Goal: Task Accomplishment & Management: Use online tool/utility

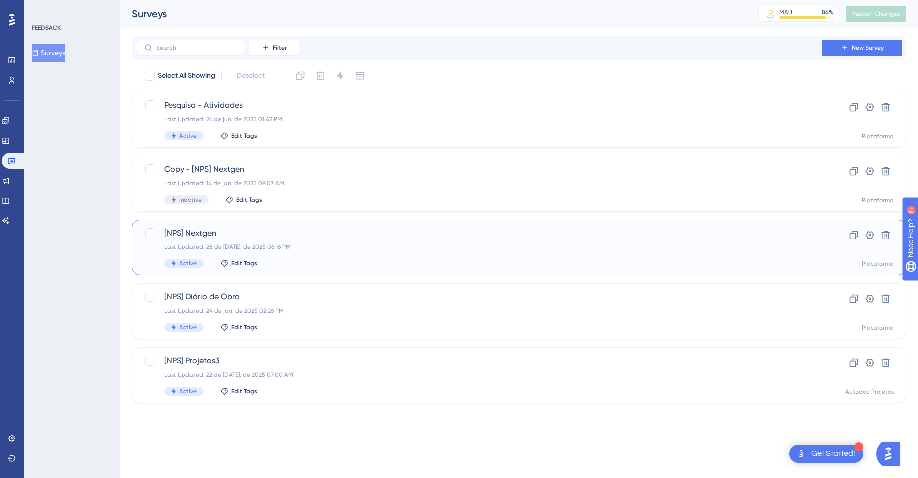
click at [335, 240] on div "[NPS] Nextgen Last Updated: 28 de [DATE]. de 2025 06:16 PM Active Edit Tags" at bounding box center [479, 247] width 630 height 41
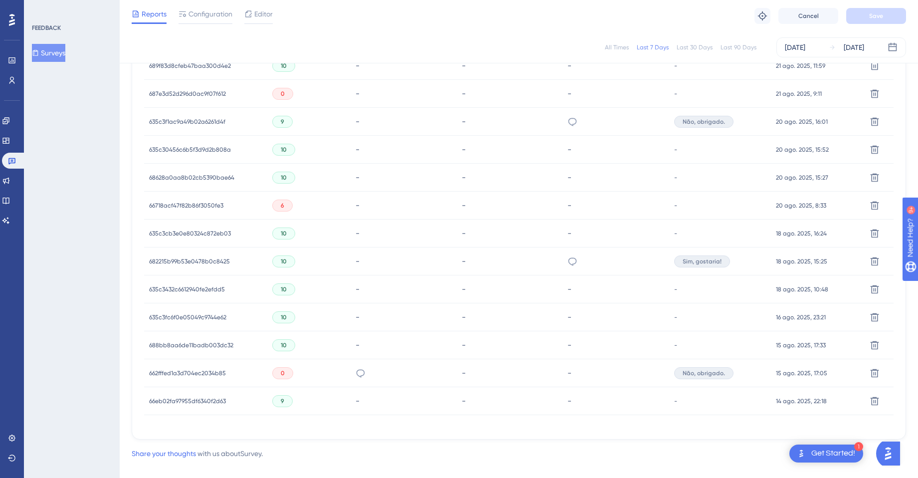
scroll to position [381, 0]
click at [207, 370] on span "662fffed1a3d704ec2034b85" at bounding box center [187, 371] width 77 height 8
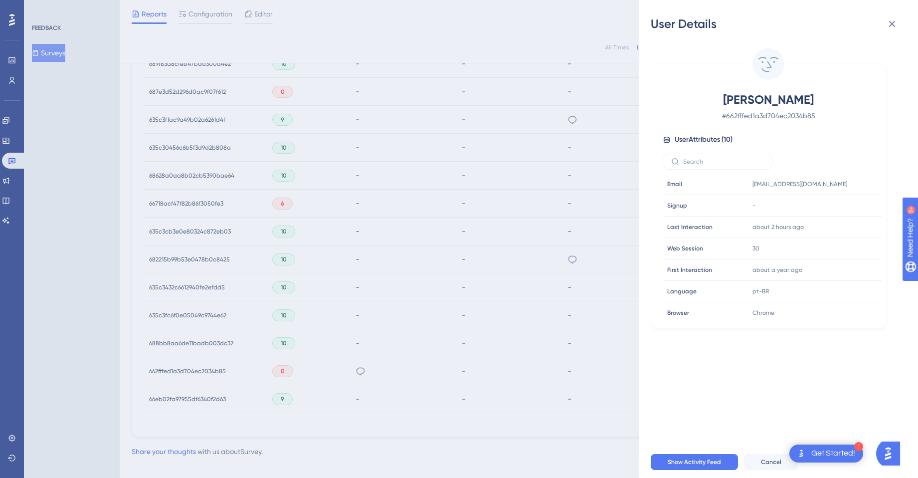
click at [490, 350] on div "User Details [PERSON_NAME] # 662fffed1a3d704ec2034b85 User Attributes ( 10 ) Em…" at bounding box center [459, 239] width 918 height 478
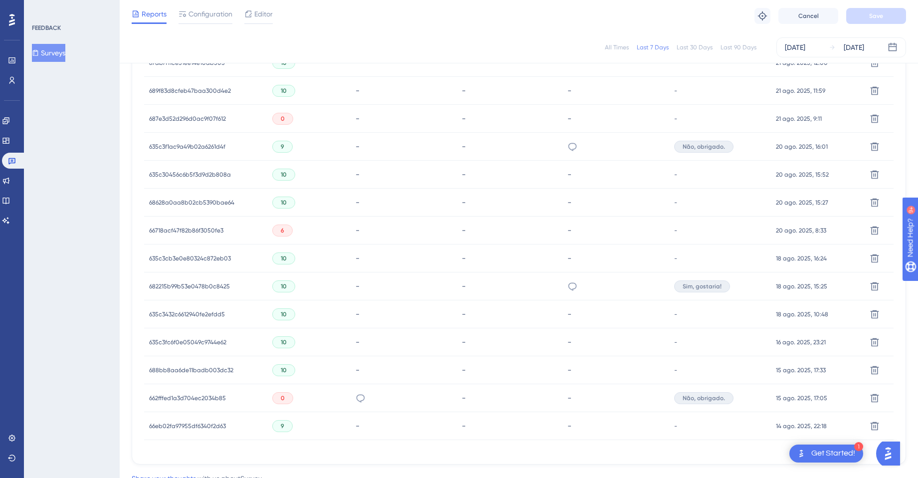
scroll to position [355, 0]
click at [712, 399] on span "Não, obrigado." at bounding box center [703, 397] width 42 height 8
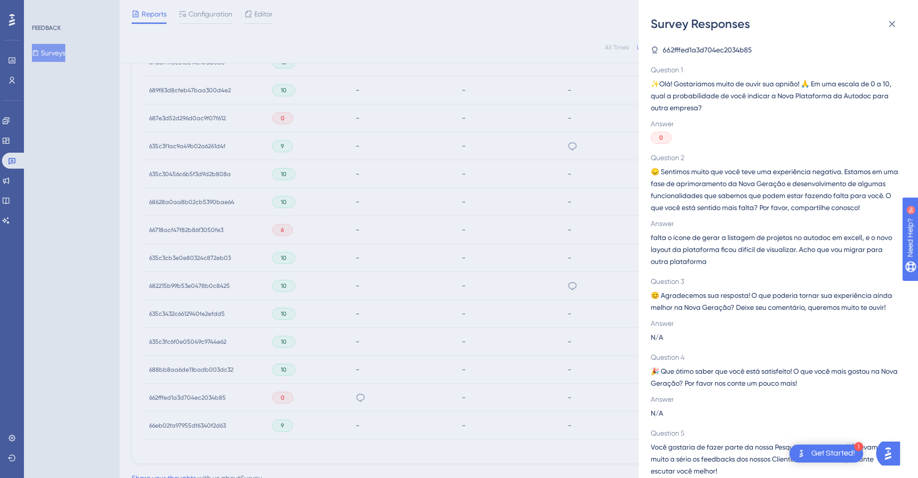
scroll to position [57, 0]
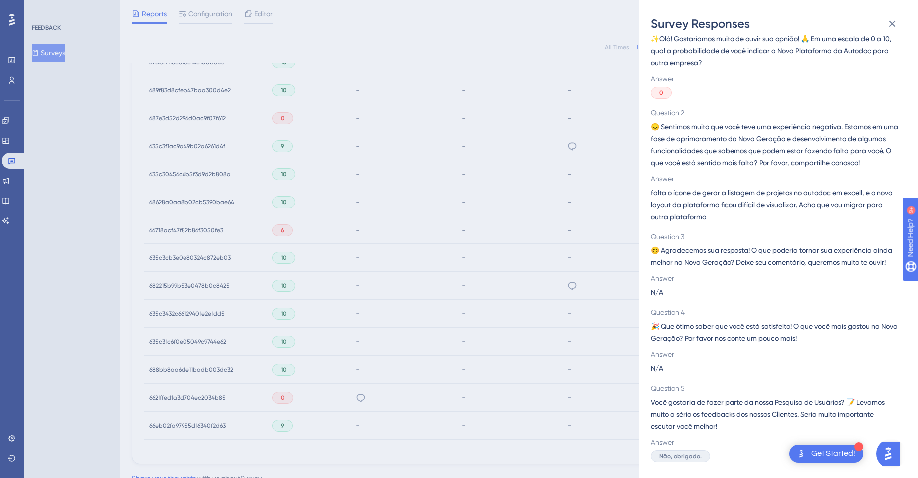
click at [590, 302] on div "Survey Responses 662fffed1a3d704ec2034b85 Question 1 ✨Olá! Gostaríamos muito de…" at bounding box center [459, 239] width 918 height 478
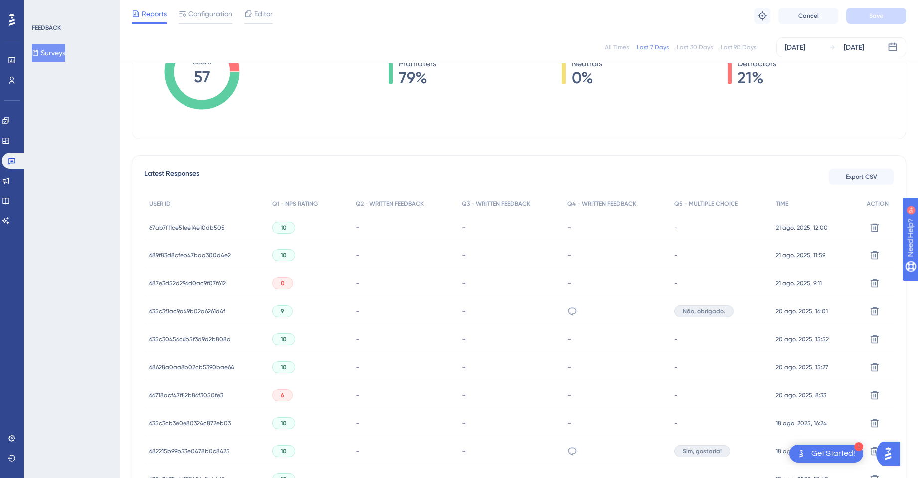
scroll to position [189, 0]
click at [192, 286] on span "687e3d52d296d0ac9f07f612" at bounding box center [187, 284] width 77 height 8
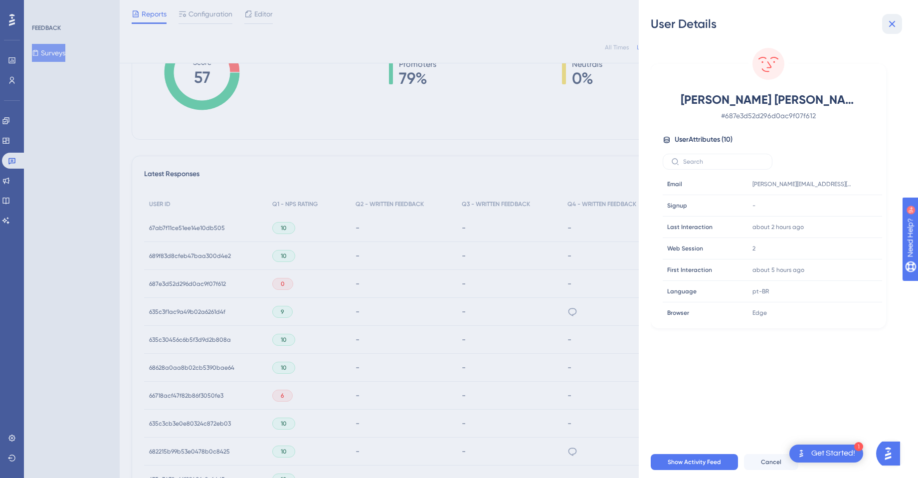
click at [893, 22] on icon at bounding box center [892, 24] width 6 height 6
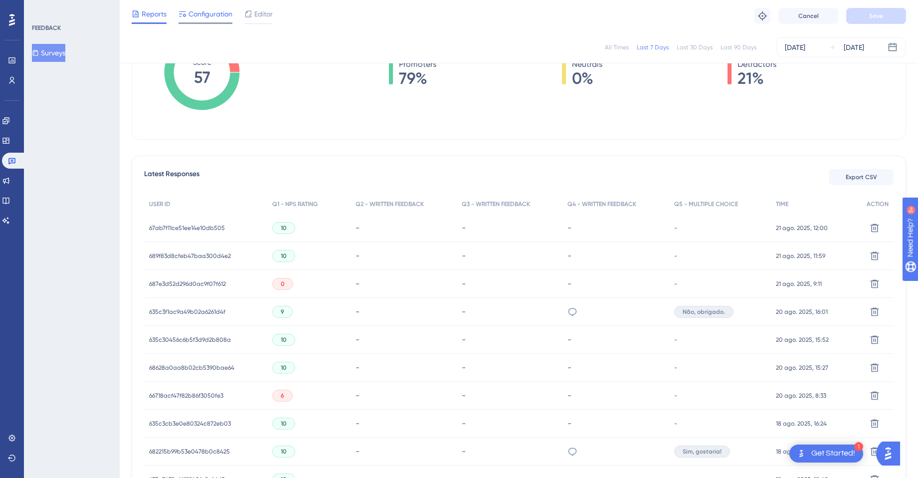
click at [199, 15] on span "Configuration" at bounding box center [210, 14] width 44 height 12
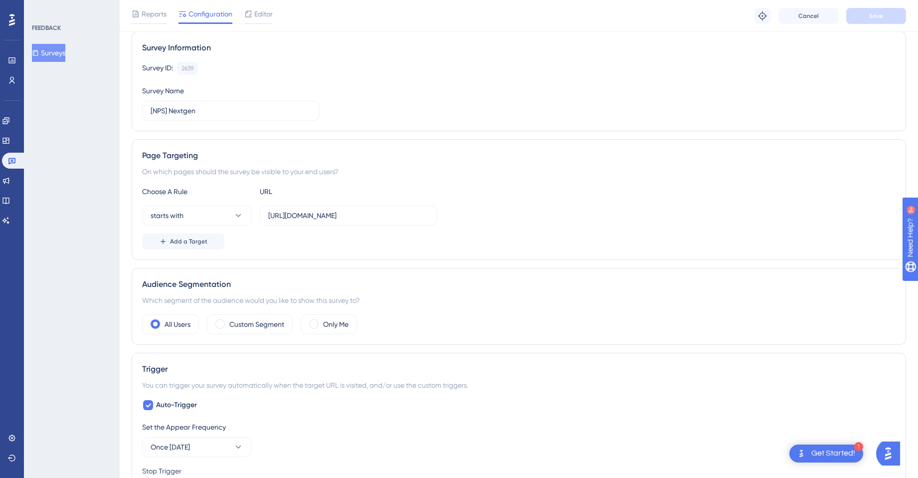
scroll to position [55, 0]
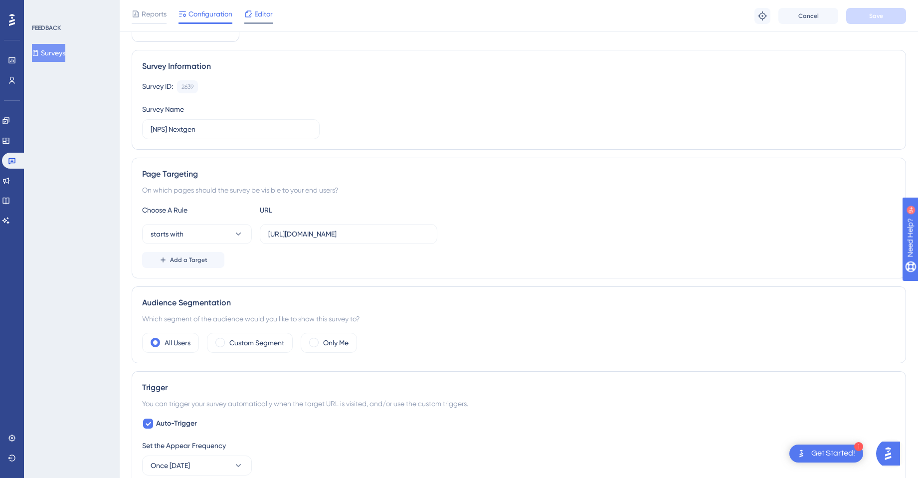
click at [255, 9] on span "Editor" at bounding box center [263, 14] width 18 height 12
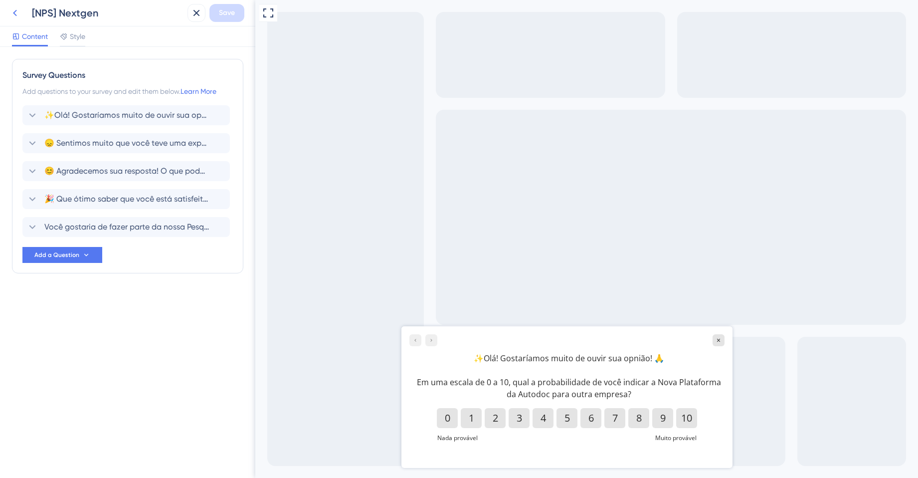
click at [13, 12] on icon at bounding box center [15, 13] width 4 height 6
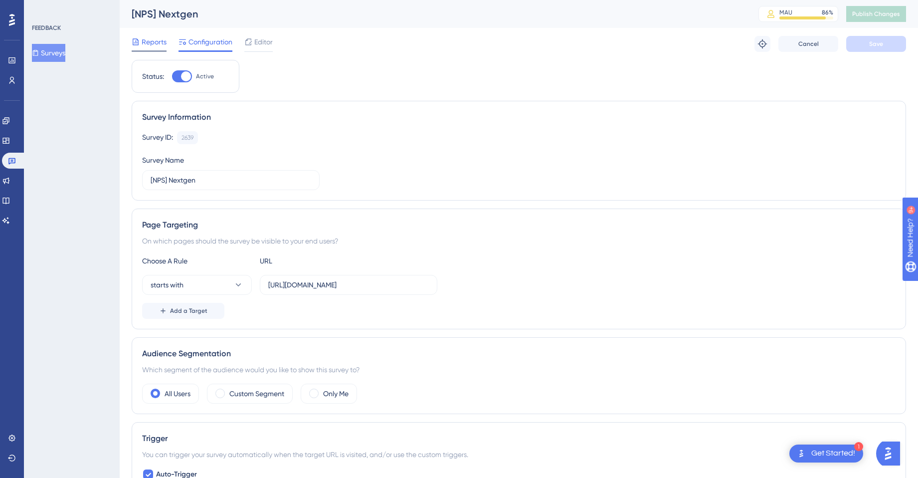
click at [144, 47] on span "Reports" at bounding box center [154, 42] width 25 height 12
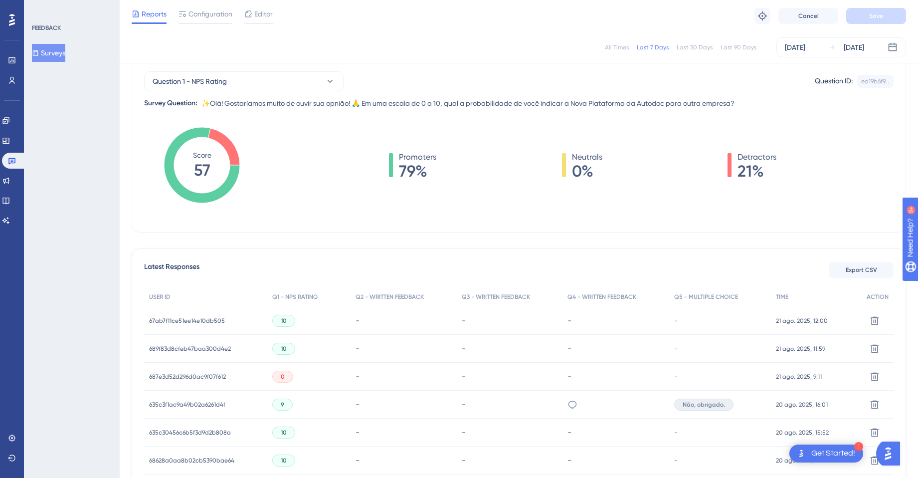
scroll to position [105, 0]
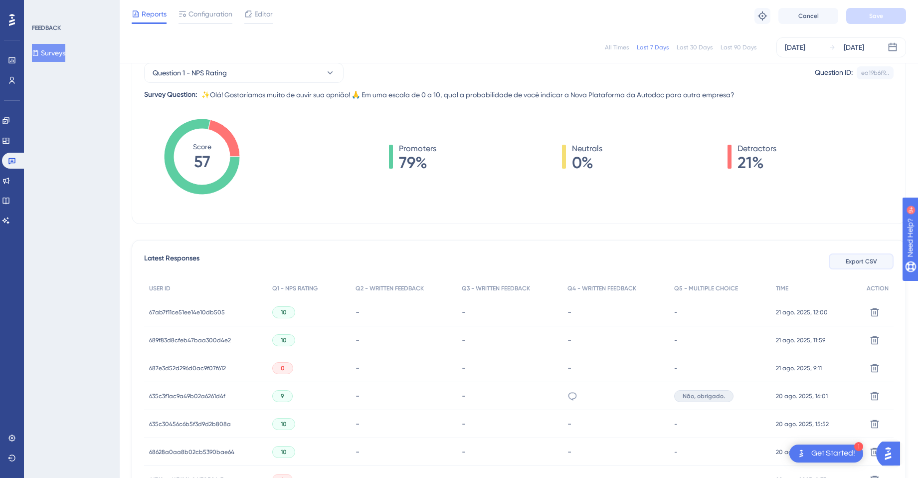
click at [861, 260] on span "Export CSV" at bounding box center [860, 261] width 31 height 8
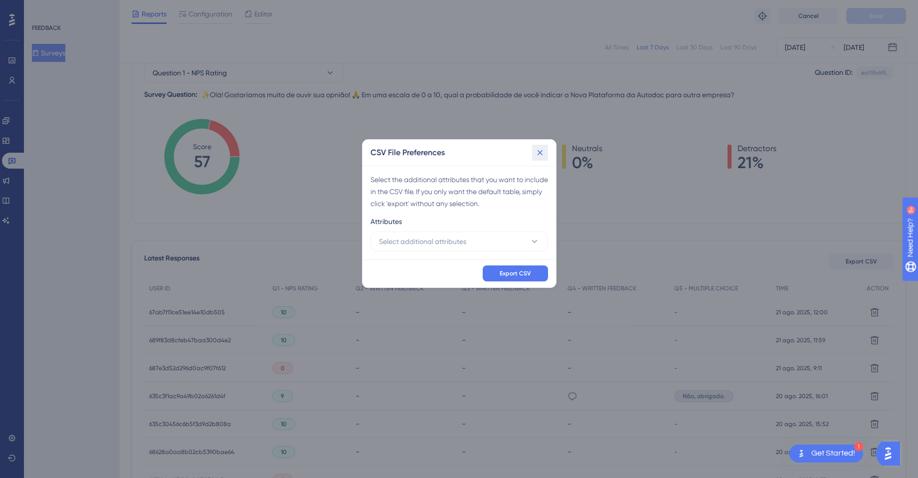
click at [545, 148] on button at bounding box center [540, 153] width 16 height 16
